Goal: Use online tool/utility: Utilize a website feature to perform a specific function

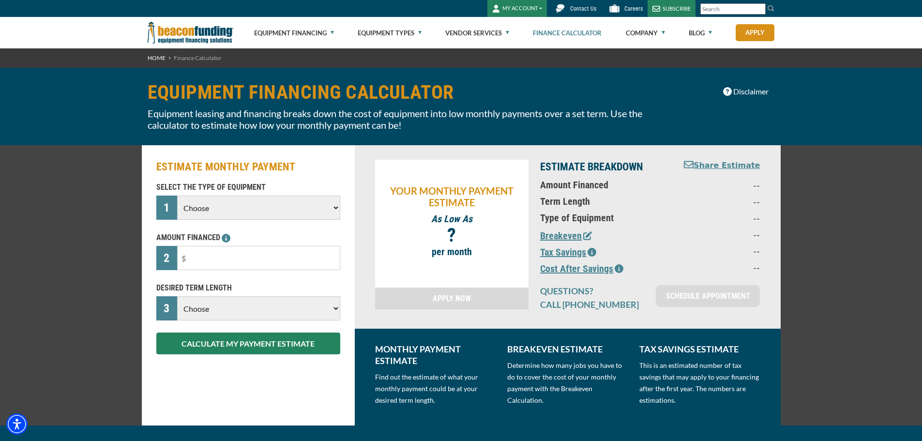
click at [295, 209] on select "Choose Backhoe Boom/Bucket Truck Chipper Commercial Mower Crane DTG/DTF Printin…" at bounding box center [258, 207] width 163 height 24
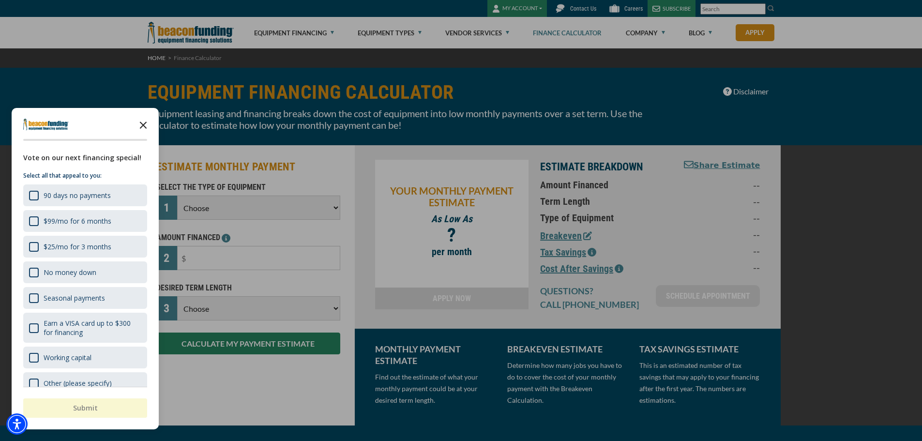
click at [141, 125] on icon "Close the survey" at bounding box center [143, 124] width 19 height 19
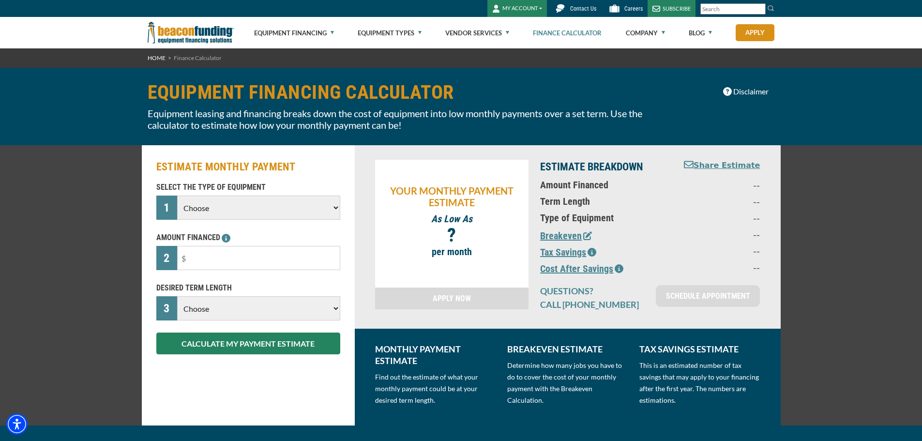
click at [225, 204] on select "Choose Backhoe Boom/Bucket Truck Chipper Commercial Mower Crane DTG/DTF Printin…" at bounding box center [258, 207] width 163 height 24
select select "2"
click at [177, 195] on select "Choose Backhoe Boom/Bucket Truck Chipper Commercial Mower Crane DTG/DTF Printin…" at bounding box center [258, 207] width 163 height 24
click at [261, 263] on input "text" at bounding box center [258, 258] width 163 height 24
type input "$650,000"
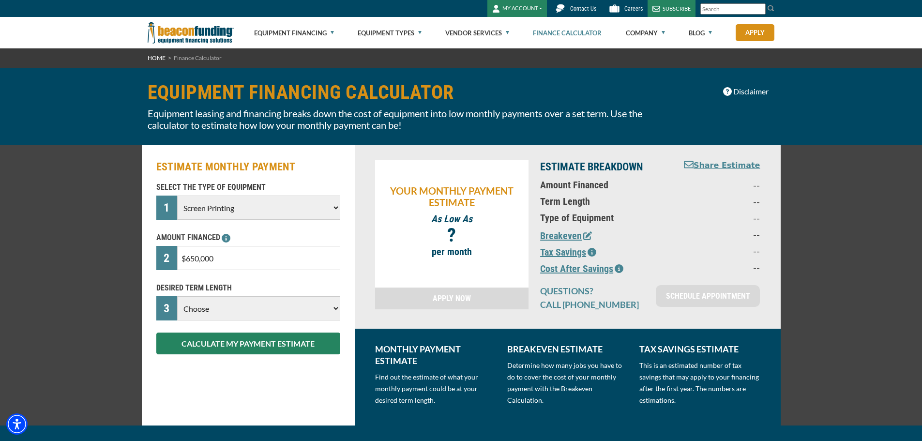
click at [260, 312] on select "Choose 36 Months 48 Months 60 Months" at bounding box center [258, 308] width 163 height 24
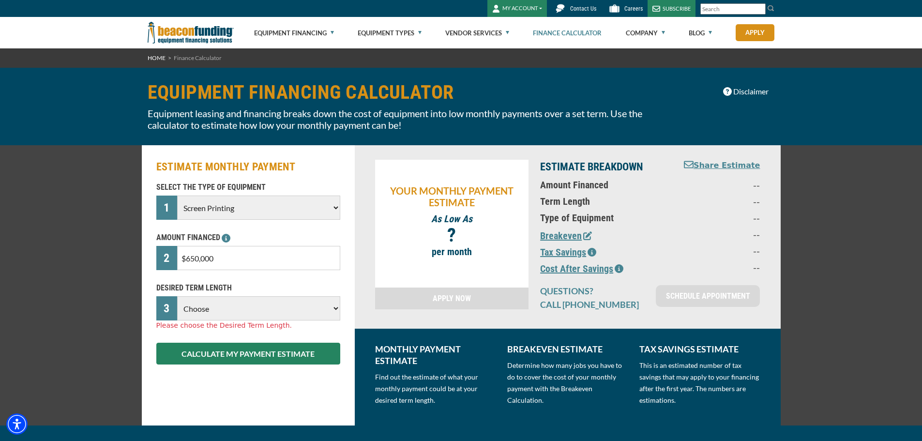
select select "60"
click at [177, 296] on select "Choose 36 Months 48 Months 60 Months 72 Months 84 Months" at bounding box center [258, 308] width 163 height 24
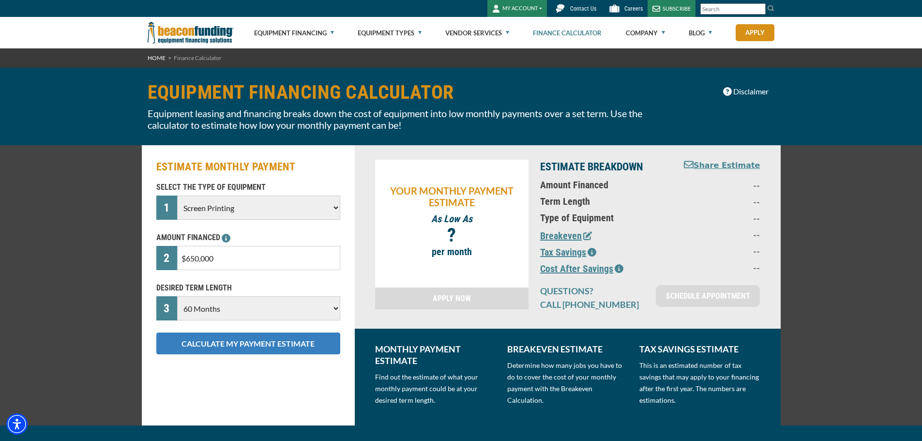
click at [252, 351] on button "CALCULATE MY PAYMENT ESTIMATE" at bounding box center [248, 343] width 184 height 22
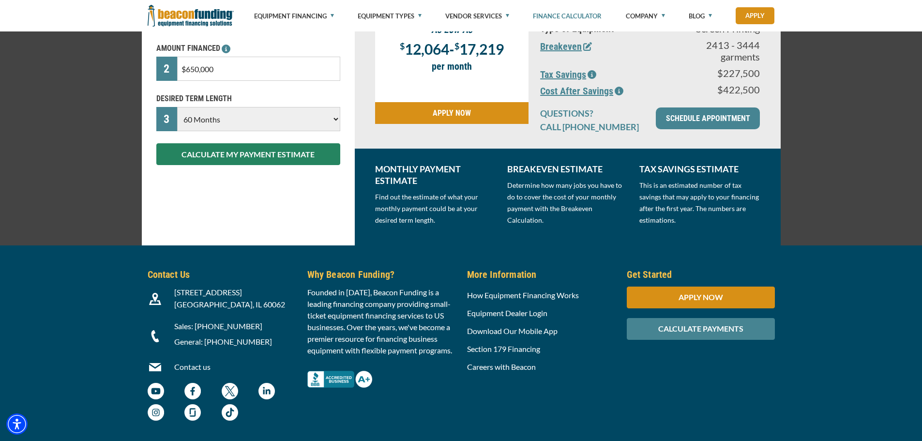
scroll to position [224, 0]
